Goal: Check status: Check status

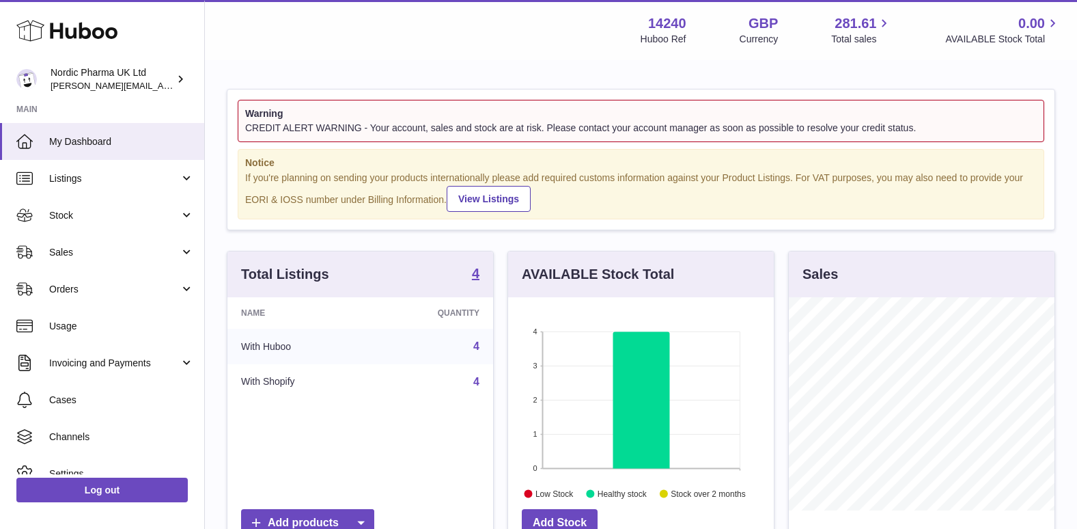
scroll to position [213, 266]
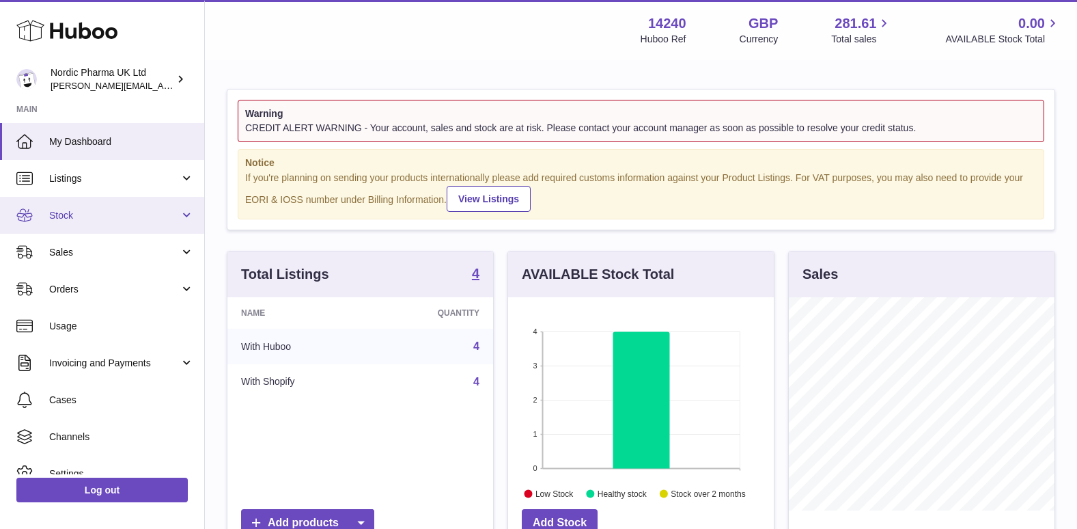
click at [94, 214] on span "Stock" at bounding box center [114, 215] width 130 height 13
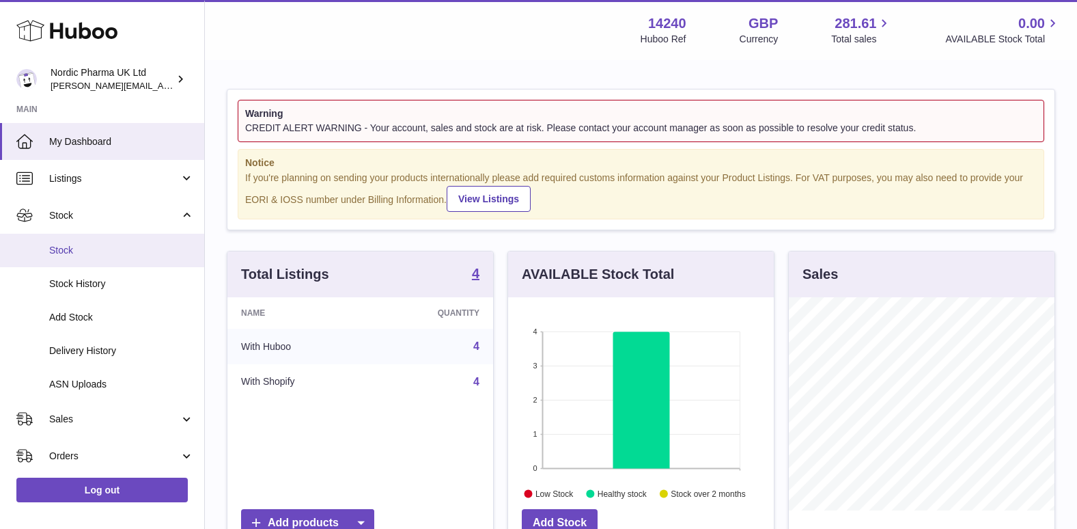
click at [71, 258] on link "Stock" at bounding box center [102, 250] width 204 height 33
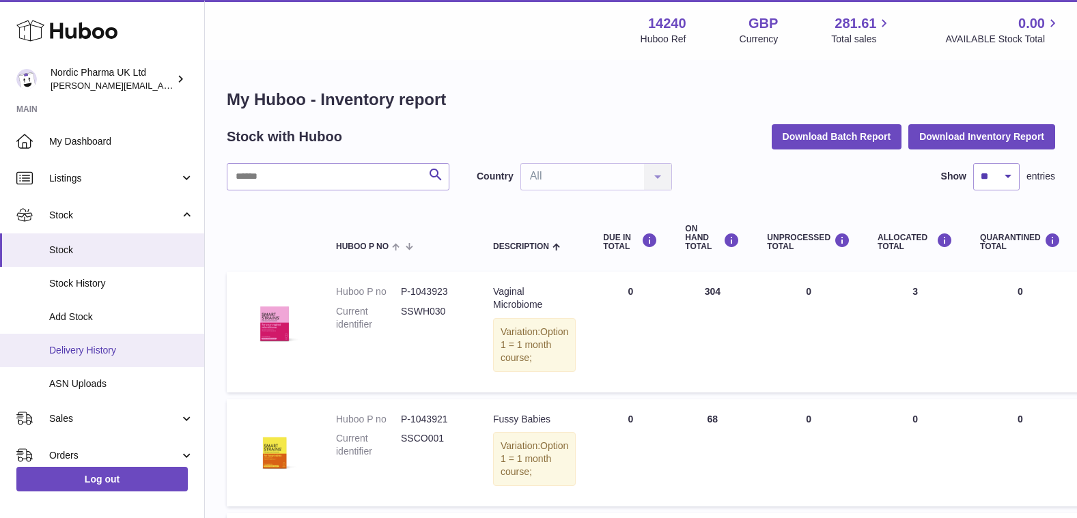
click at [125, 357] on span "Delivery History" at bounding box center [121, 350] width 145 height 13
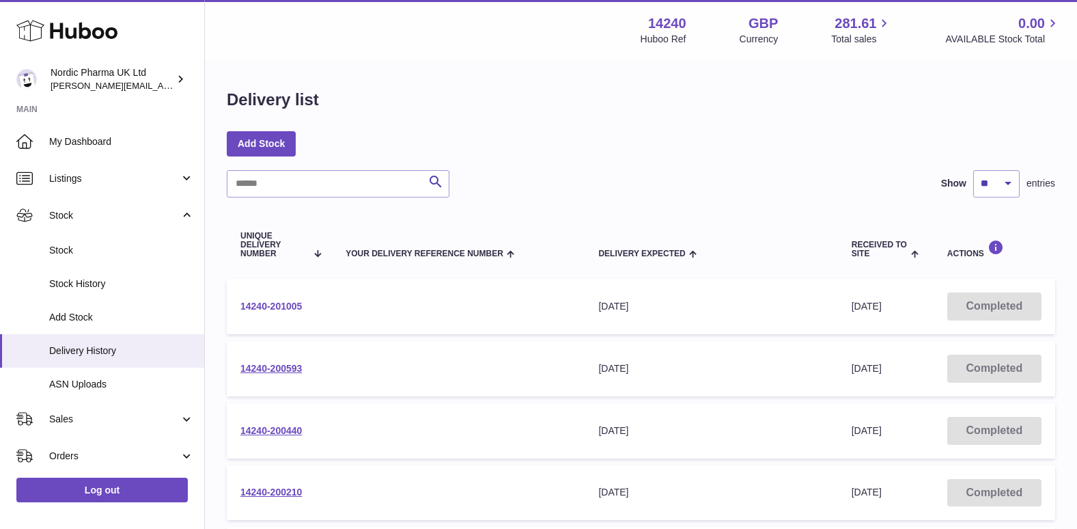
click at [273, 303] on link "14240-201005" at bounding box center [270, 306] width 61 height 11
